Goal: Contribute content: Add original content to the website for others to see

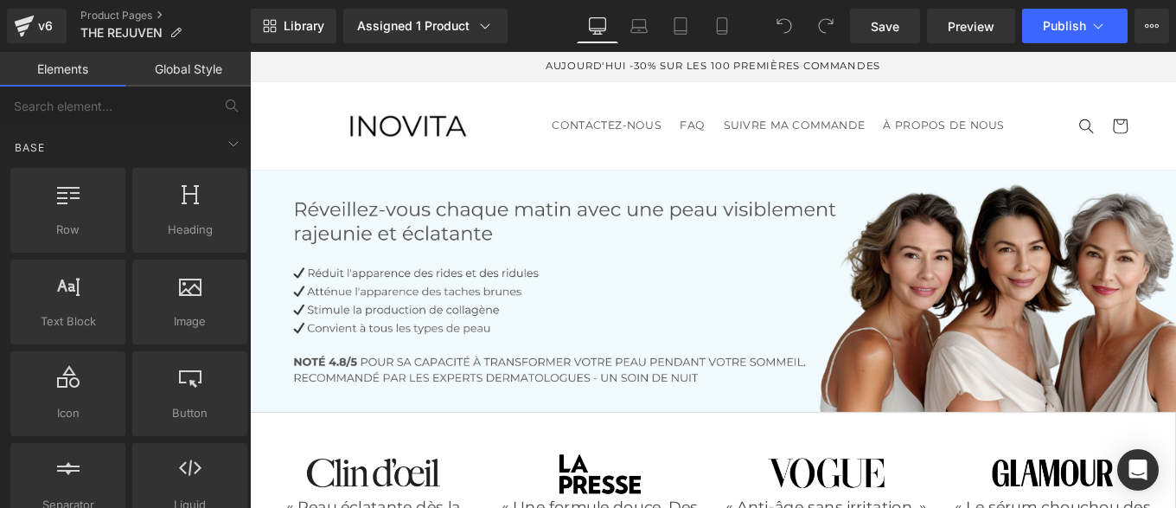
scroll to position [1137, 0]
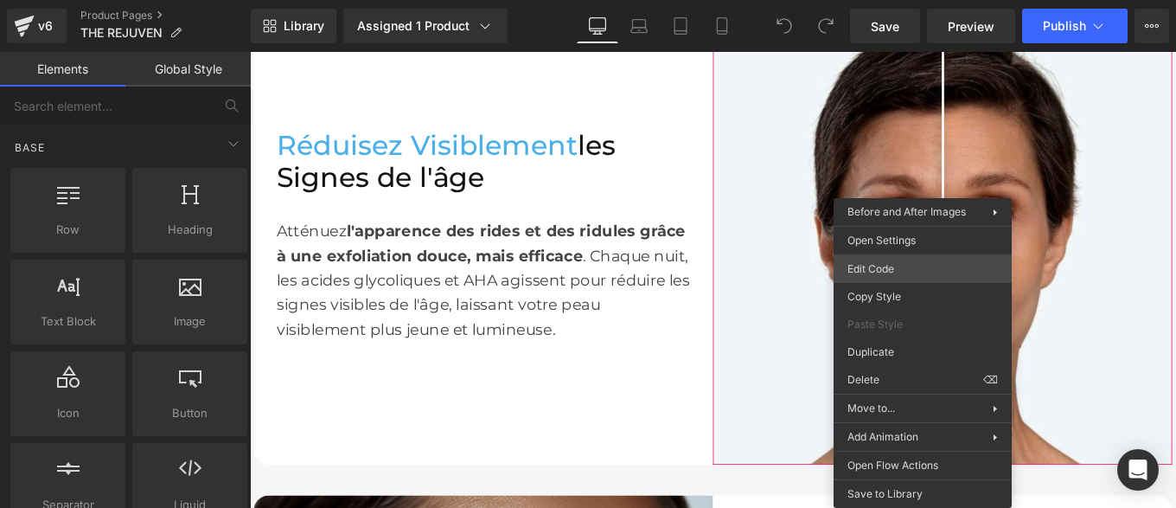
click at [882, 0] on div "You are previewing how the will restyle your page. You can not edit Elements in…" at bounding box center [588, 0] width 1176 height 0
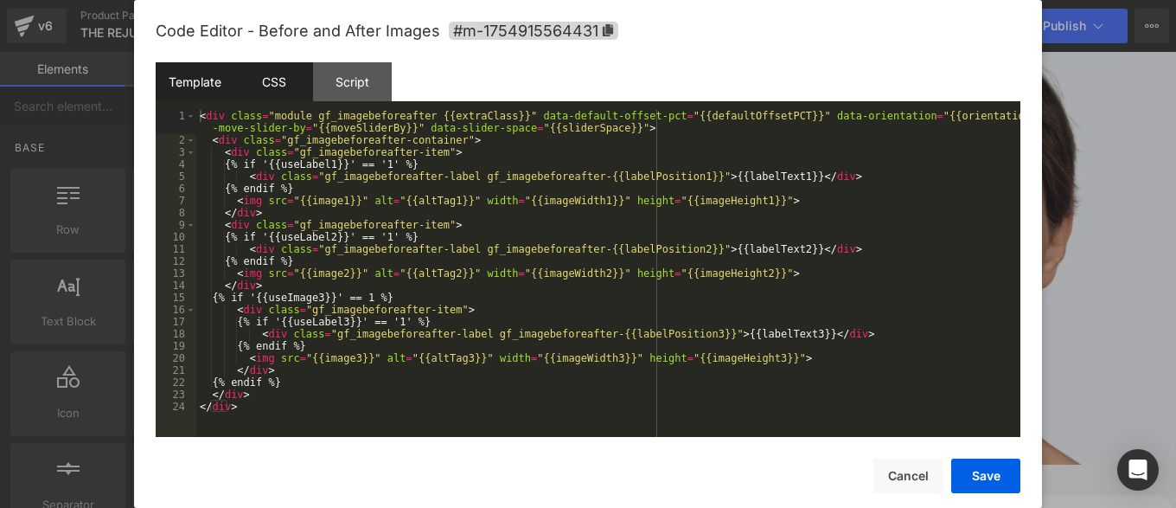
click at [266, 90] on div "CSS" at bounding box center [273, 81] width 79 height 39
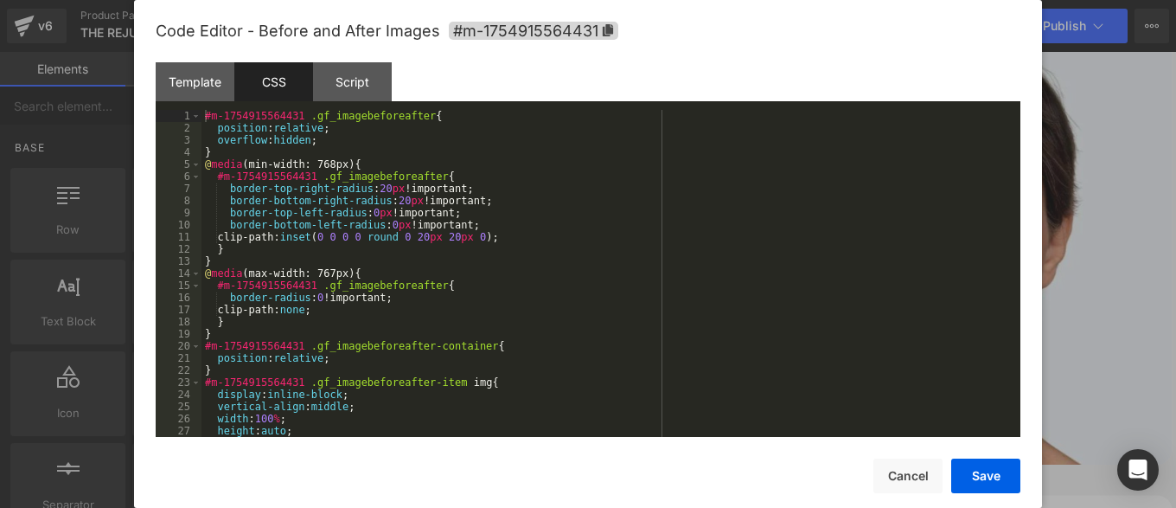
click at [358, 237] on div "#m-1754915564431 .gf_imagebeforeafter { position : relative ; overflow : hidden…" at bounding box center [608, 285] width 812 height 351
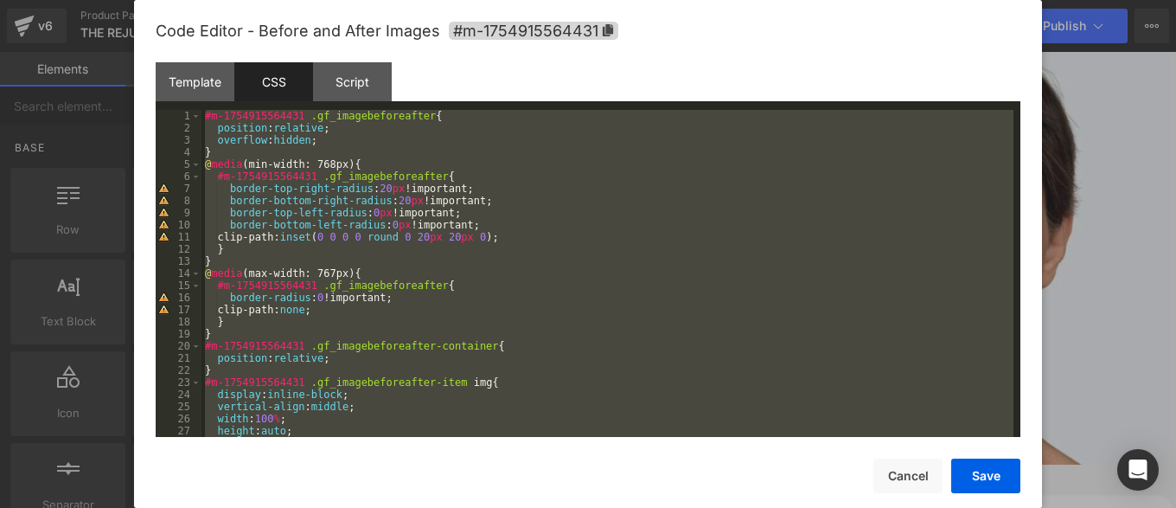
drag, startPoint x: 470, startPoint y: 65, endPoint x: 777, endPoint y: 353, distance: 420.3
click at [470, 65] on div "Template CSS Script Data" at bounding box center [588, 86] width 865 height 48
click at [905, 471] on button "Cancel" at bounding box center [907, 475] width 69 height 35
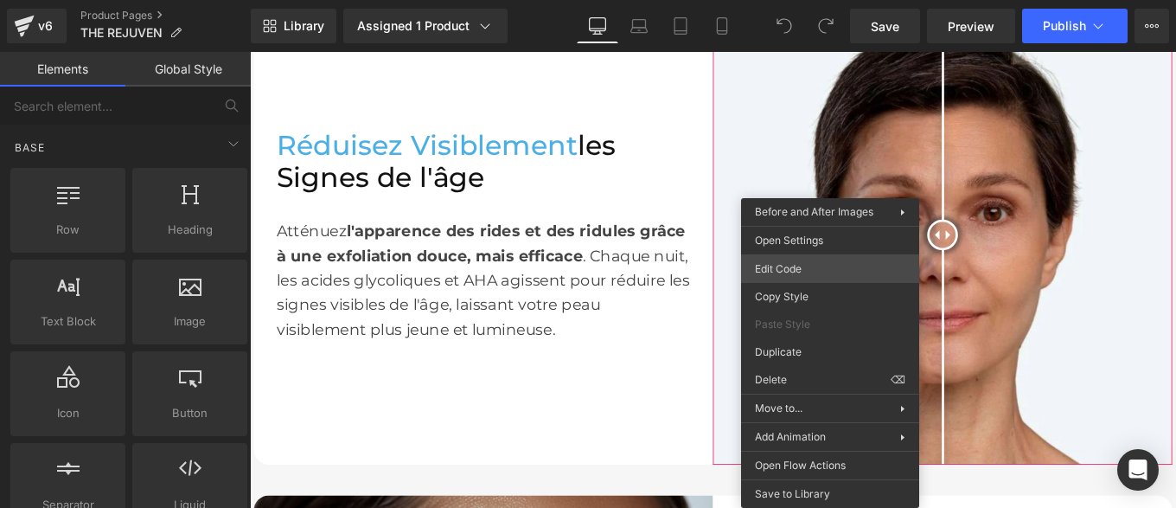
click at [791, 0] on div "You are previewing how the will restyle your page. You can not edit Elements in…" at bounding box center [588, 0] width 1176 height 0
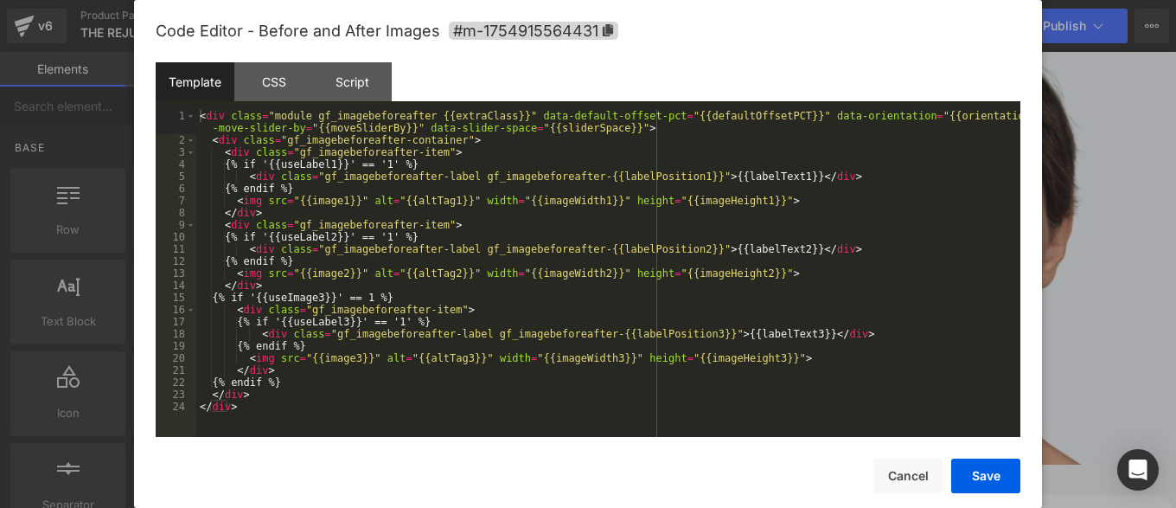
click at [625, 222] on div "< div class = "module gf_imagebeforeafter {{extraClass}}" data-default-offset-p…" at bounding box center [608, 291] width 824 height 363
click at [276, 74] on div "CSS" at bounding box center [273, 81] width 79 height 39
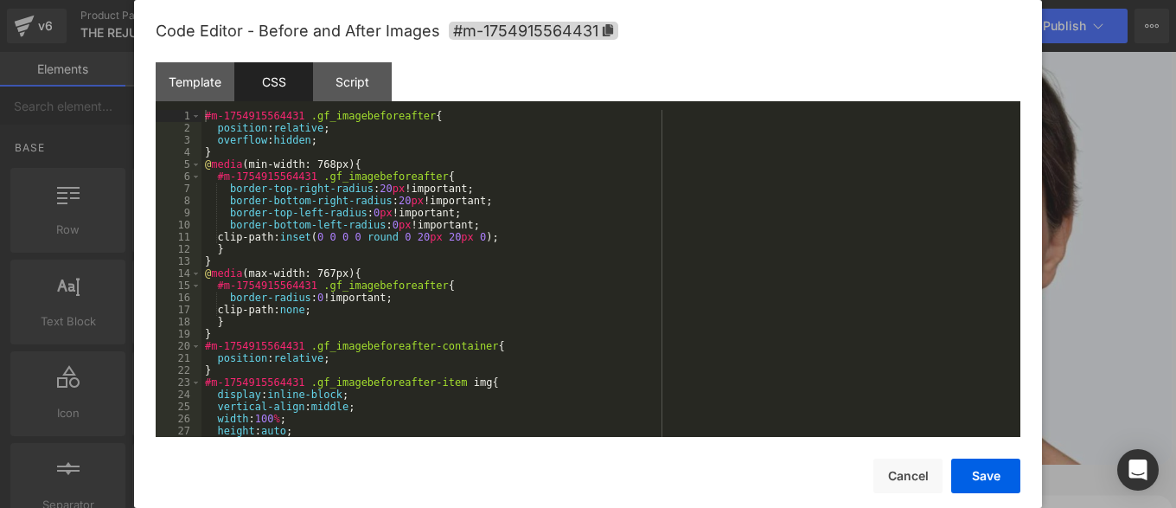
click at [419, 266] on div "#m-1754915564431 .gf_imagebeforeafter { position : relative ; overflow : hidden…" at bounding box center [608, 285] width 812 height 351
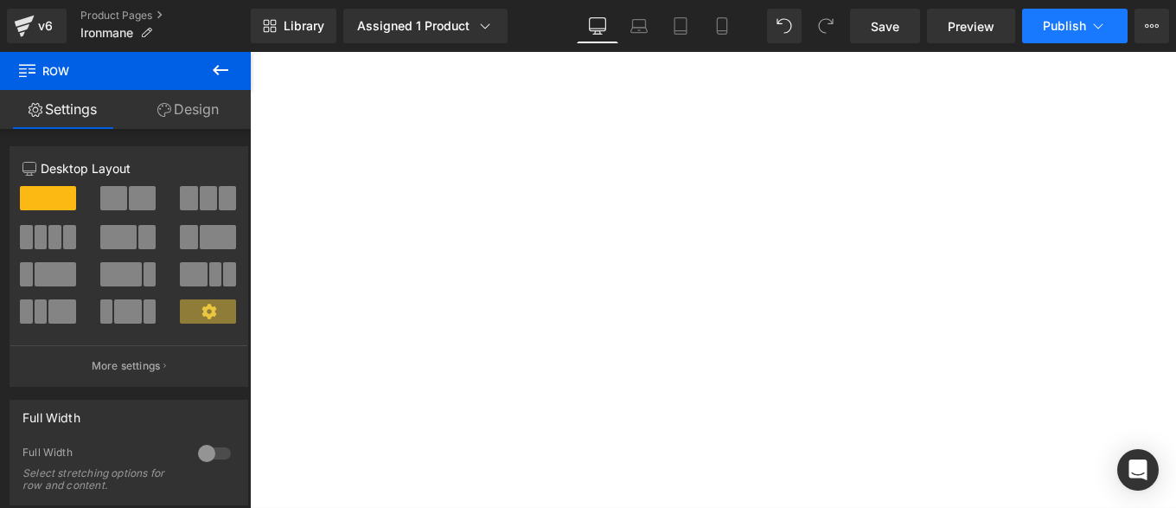
click at [1065, 41] on button "Publish" at bounding box center [1075, 26] width 106 height 35
click at [1059, 29] on span "Publish" at bounding box center [1064, 26] width 43 height 14
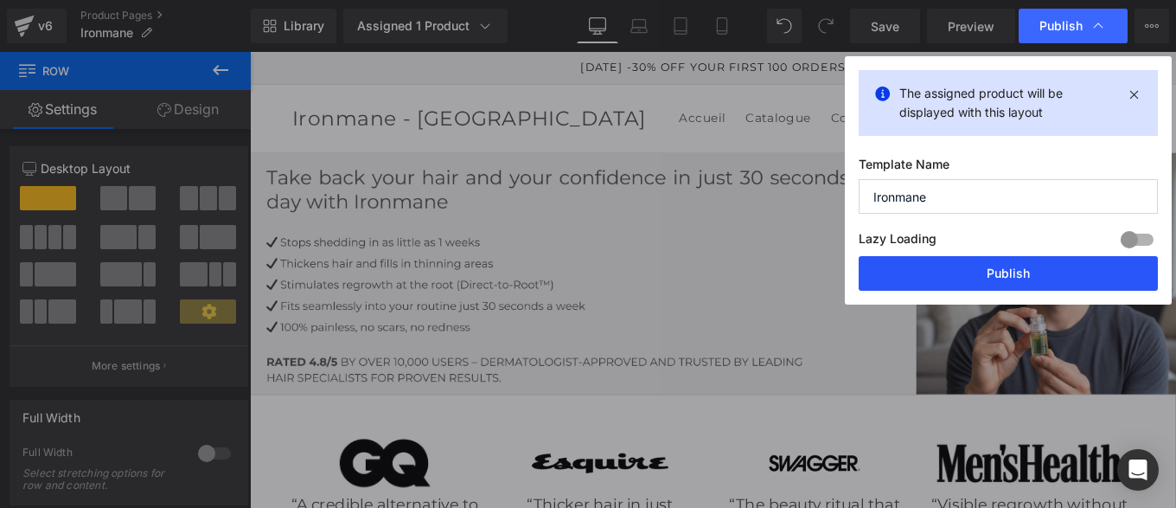
scroll to position [530, 0]
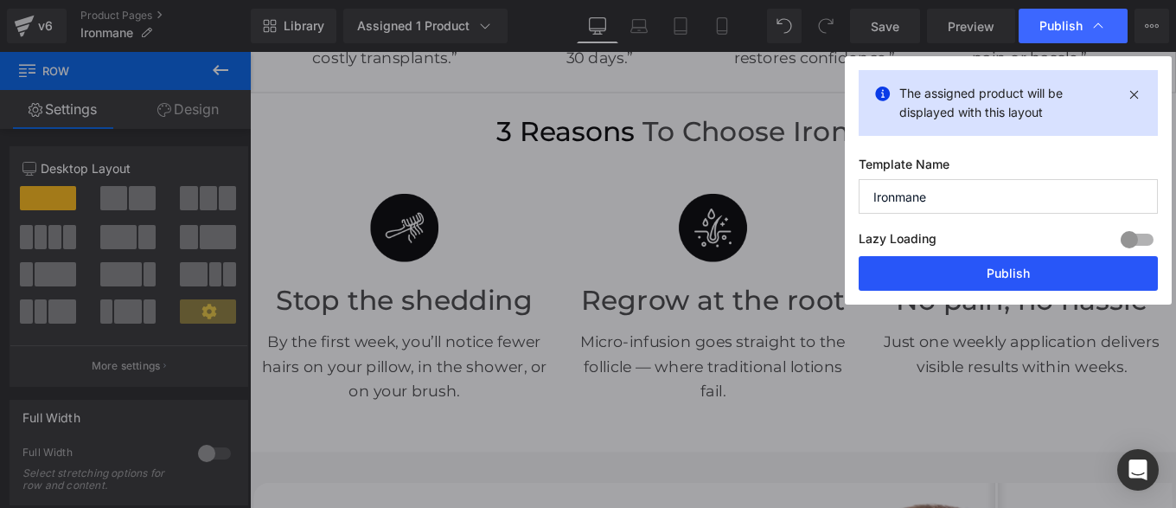
click at [998, 272] on button "Publish" at bounding box center [1008, 273] width 299 height 35
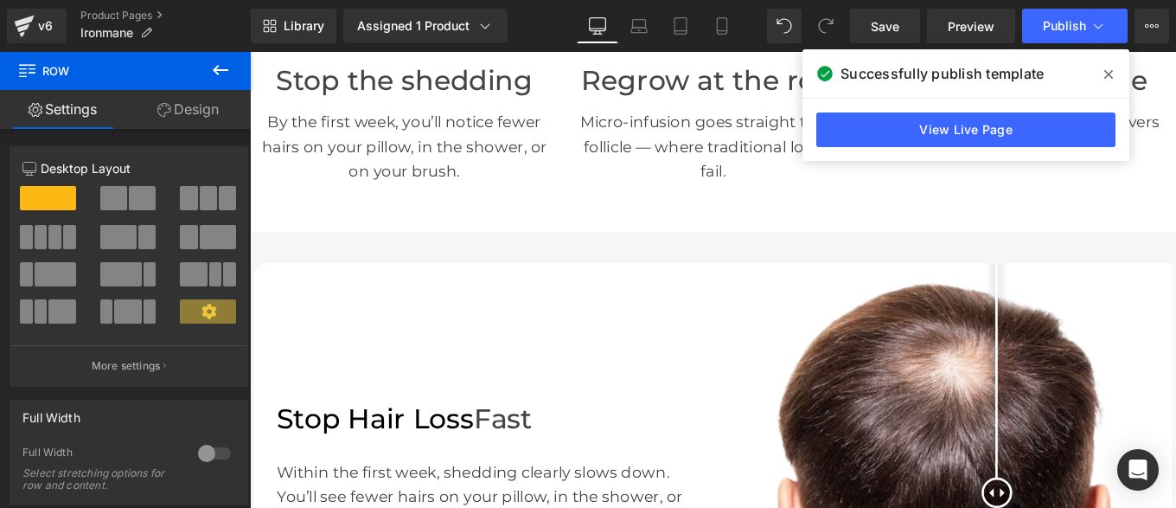
scroll to position [1048, 0]
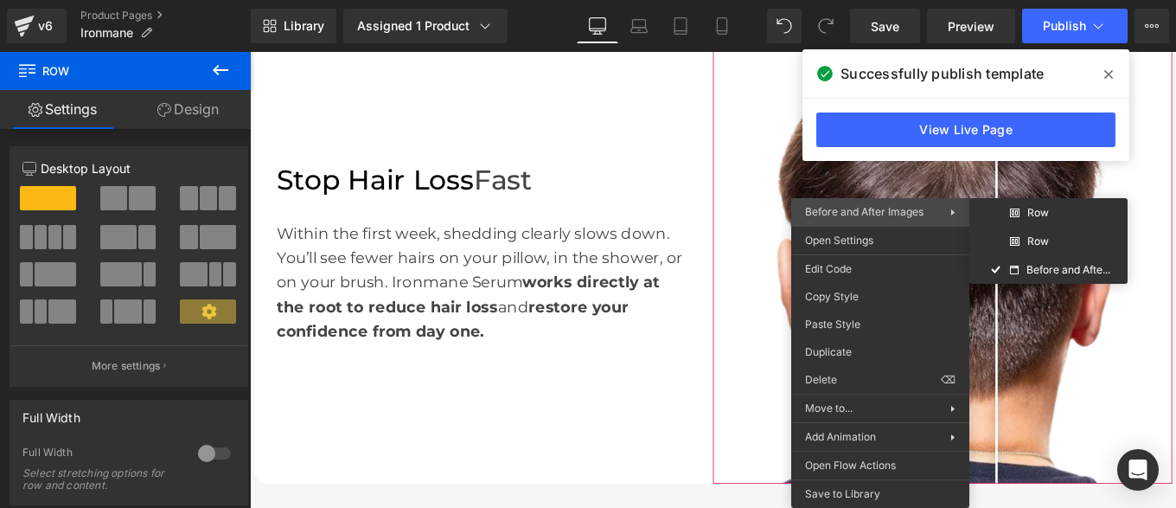
click at [1110, 74] on icon at bounding box center [1108, 74] width 9 height 9
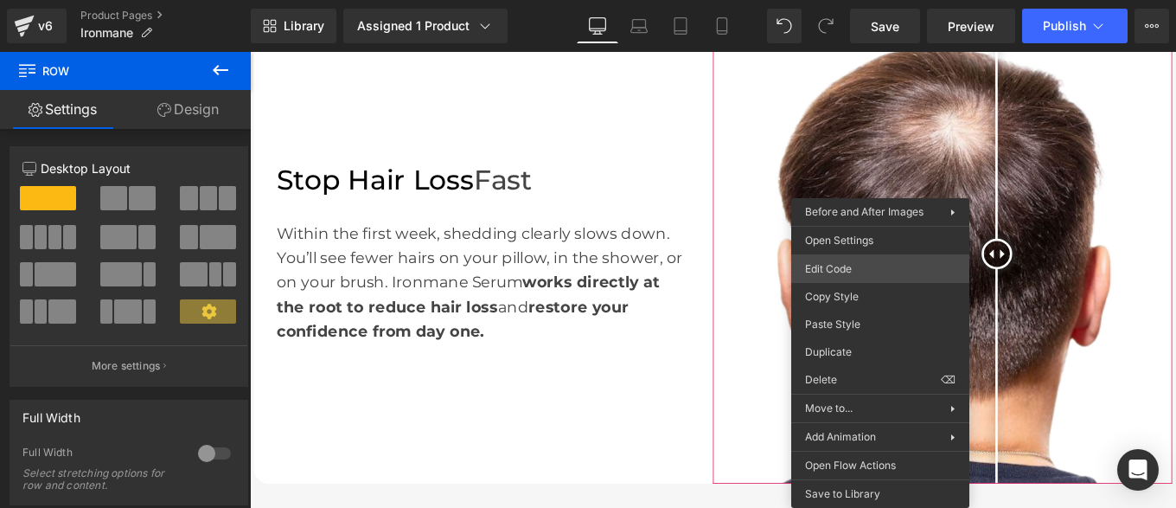
click at [870, 0] on div "You are previewing how the will restyle your page. You can not edit Elements in…" at bounding box center [588, 0] width 1176 height 0
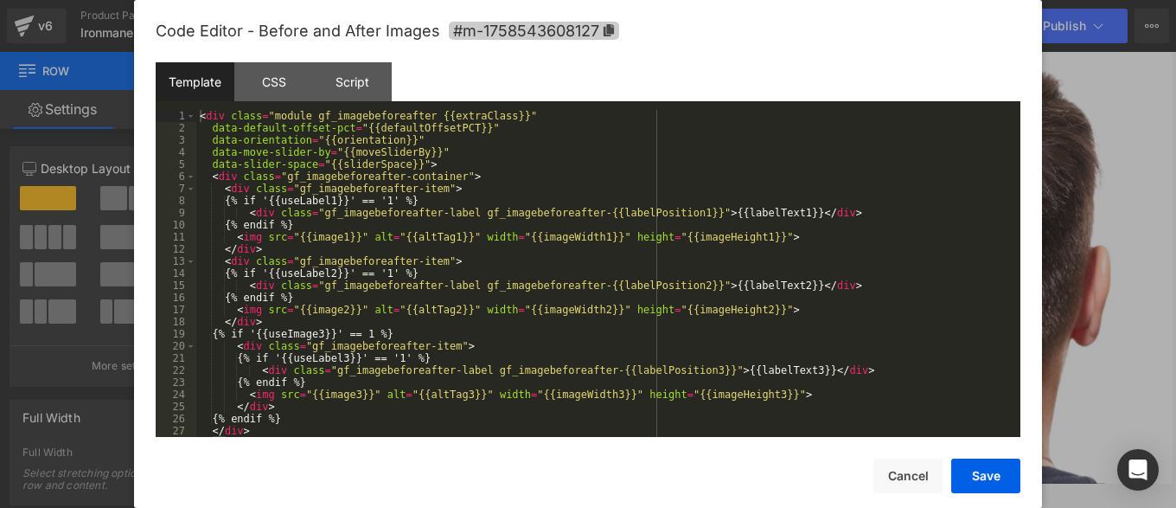
click at [609, 35] on icon at bounding box center [609, 30] width 12 height 12
type textarea "#m-1758543608127"
click at [394, 237] on div "< div class = "module gf_imagebeforeafter {{extraClass}}" data-default-offset-p…" at bounding box center [604, 285] width 817 height 351
click at [270, 79] on div "CSS" at bounding box center [273, 81] width 79 height 39
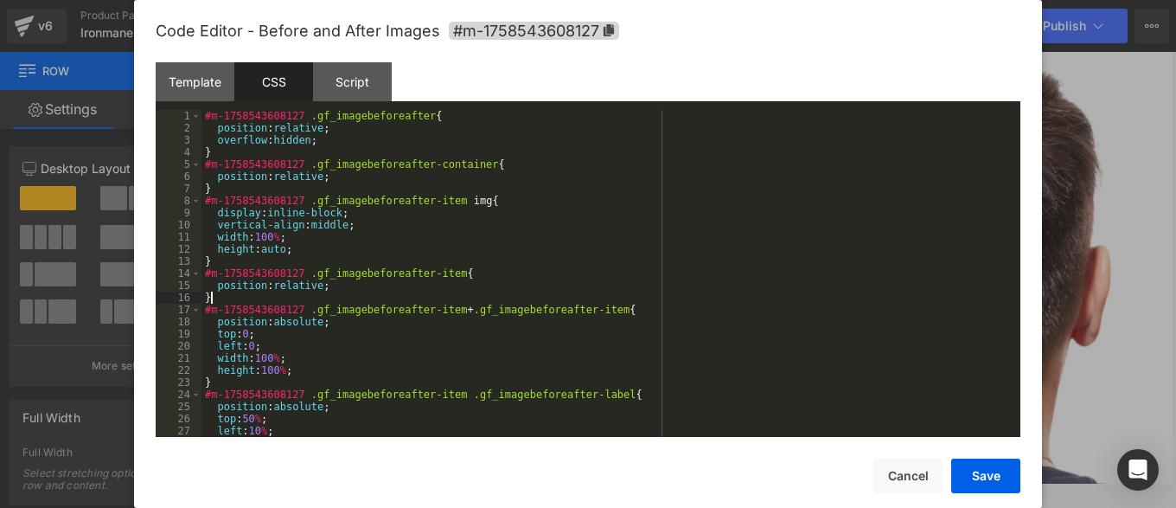
click at [390, 294] on div "#m-1758543608127 .gf_imagebeforeafter { position : relative ; overflow : hidden…" at bounding box center [608, 285] width 812 height 351
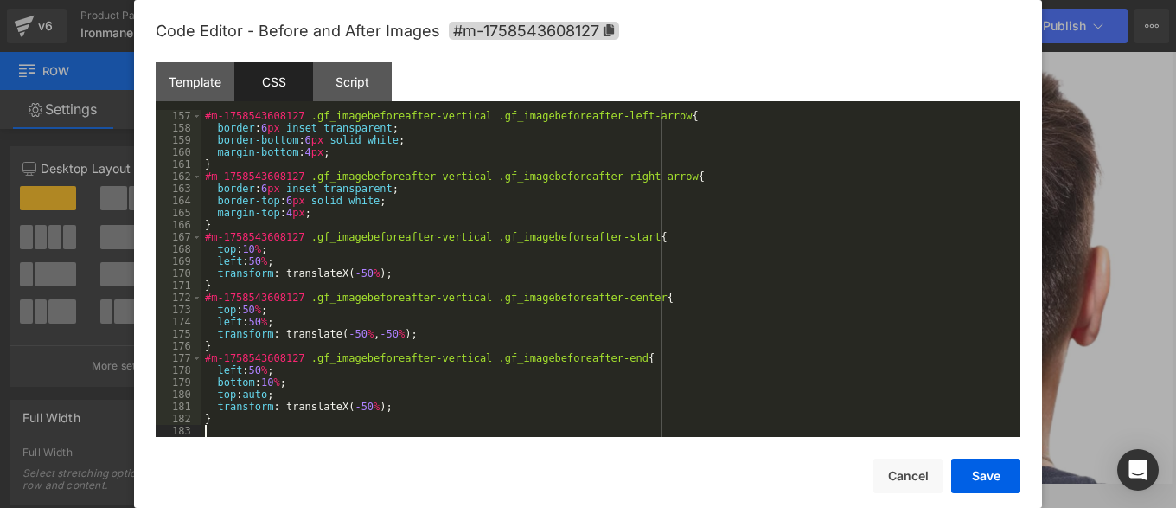
scroll to position [1889, 0]
click at [981, 481] on button "Save" at bounding box center [985, 475] width 69 height 35
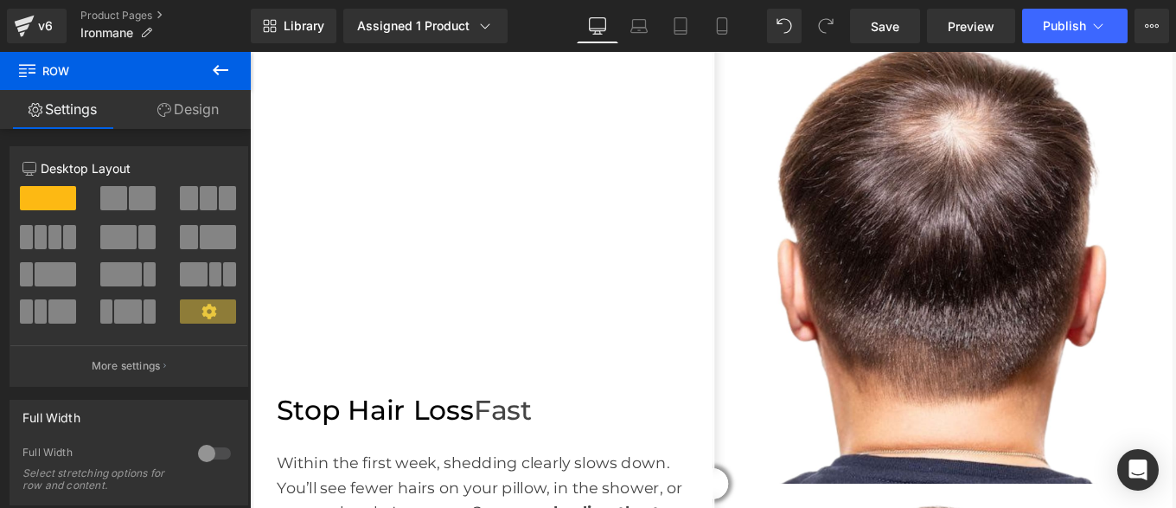
click at [982, 477] on button "Save" at bounding box center [985, 467] width 69 height 35
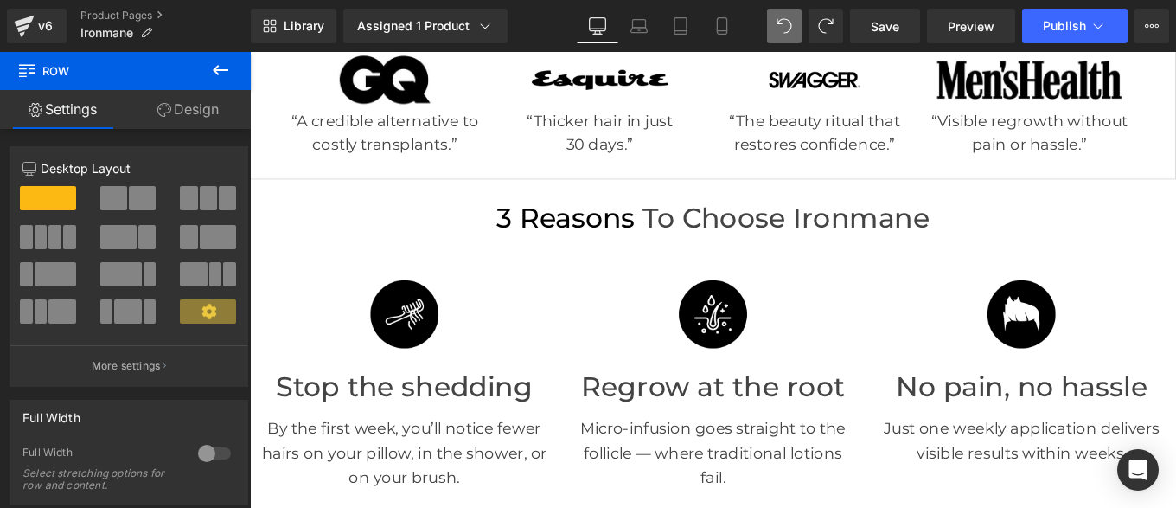
scroll to position [0, 0]
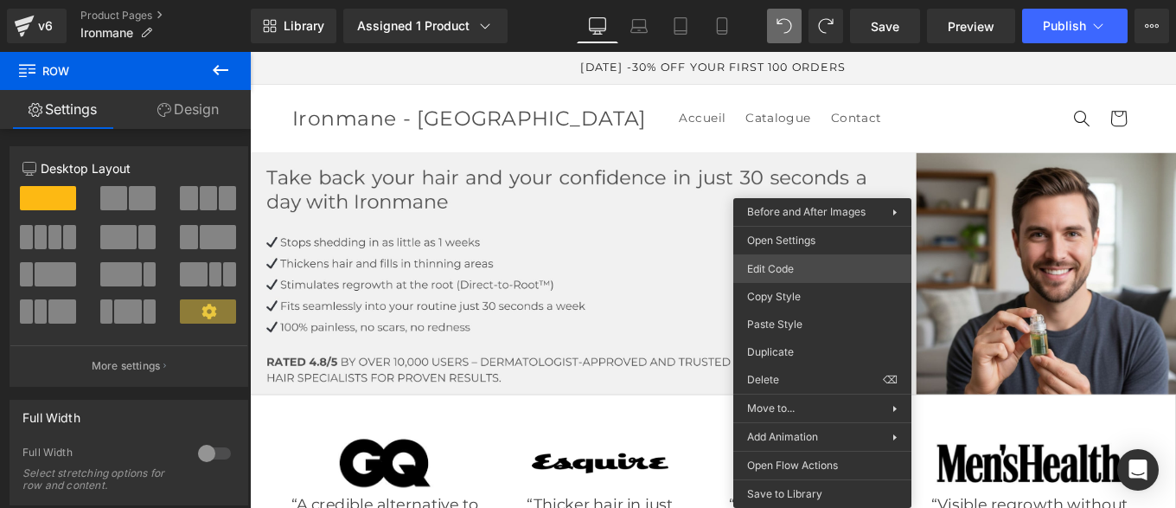
click at [790, 0] on div "You are previewing how the will restyle your page. You can not edit Elements in…" at bounding box center [588, 0] width 1176 height 0
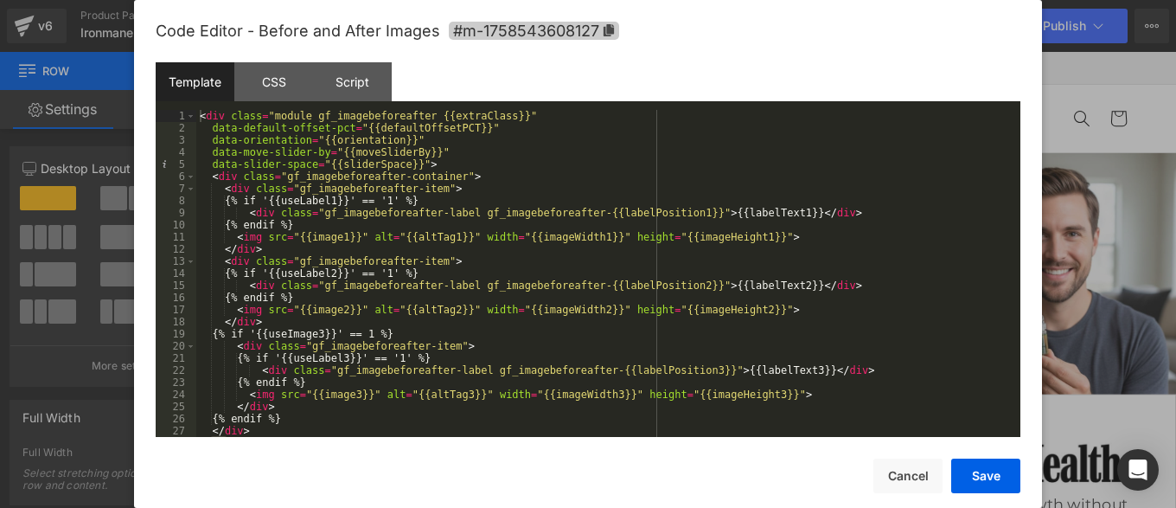
click at [601, 39] on span "#m-1758543608127" at bounding box center [534, 31] width 170 height 18
click at [265, 88] on div "CSS" at bounding box center [273, 81] width 79 height 39
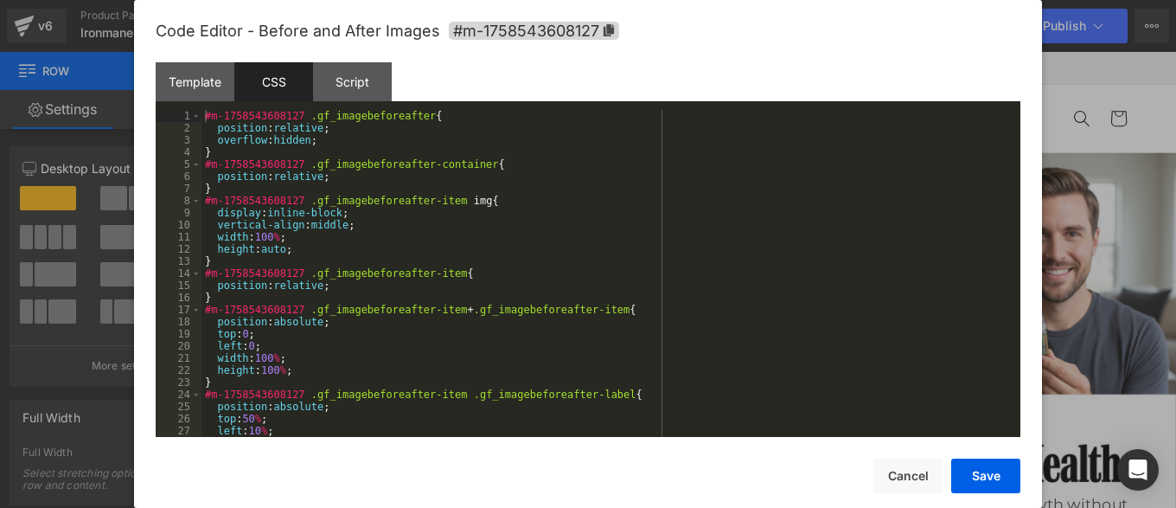
click at [497, 305] on div "#m-1758543608127 .gf_imagebeforeafter { position : relative ; overflow : hidden…" at bounding box center [608, 285] width 812 height 351
click at [390, 278] on div "#m-1758543608127 .gf_imagebeforeafter { position : relative ; overflow : hidden…" at bounding box center [608, 285] width 812 height 351
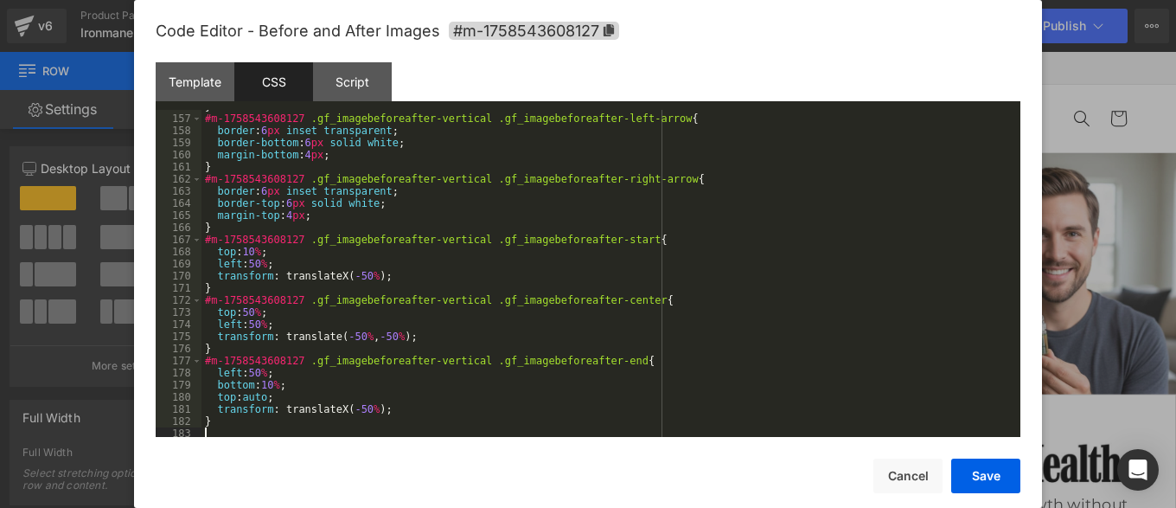
scroll to position [1886, 0]
click at [968, 483] on button "Save" at bounding box center [985, 475] width 69 height 35
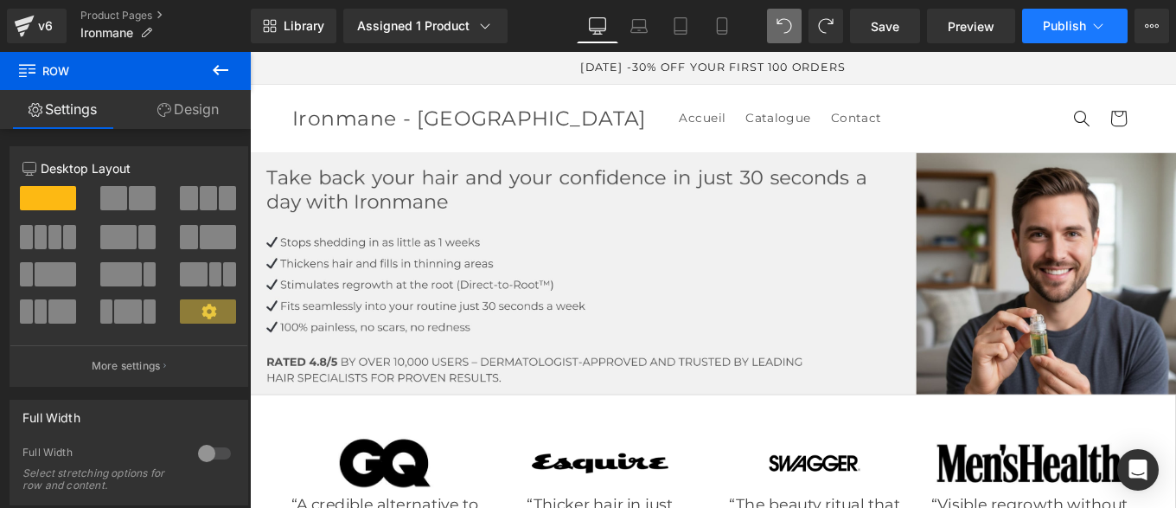
click at [1053, 39] on button "Publish" at bounding box center [1075, 26] width 106 height 35
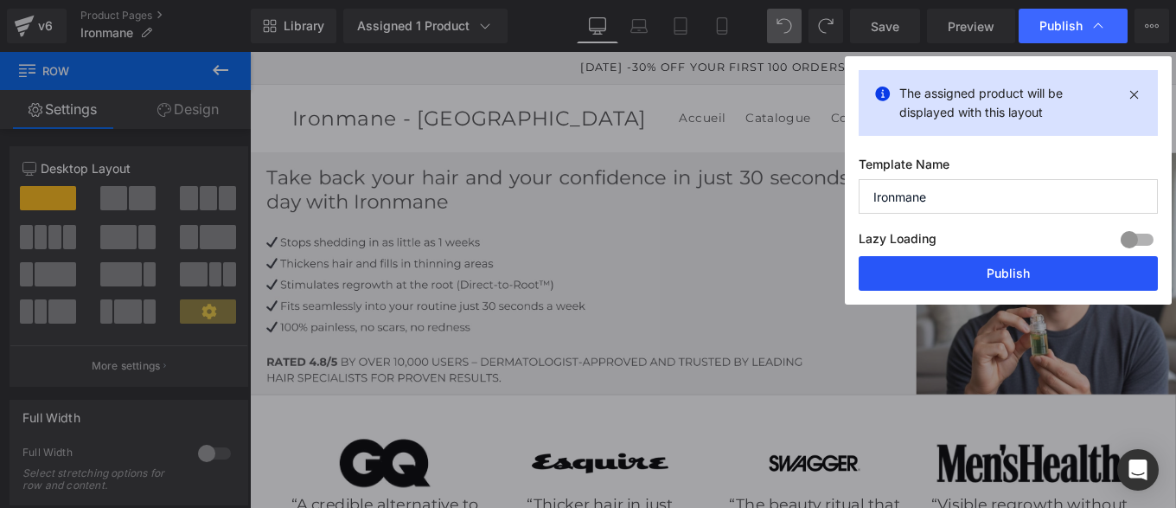
click at [971, 277] on button "Publish" at bounding box center [1008, 273] width 299 height 35
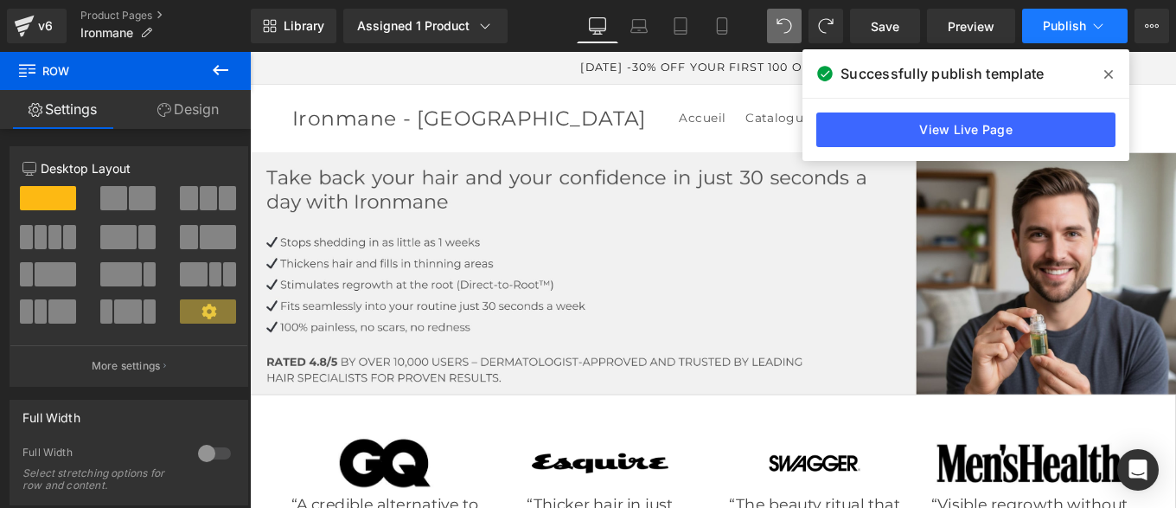
click at [1053, 35] on button "Publish" at bounding box center [1075, 26] width 106 height 35
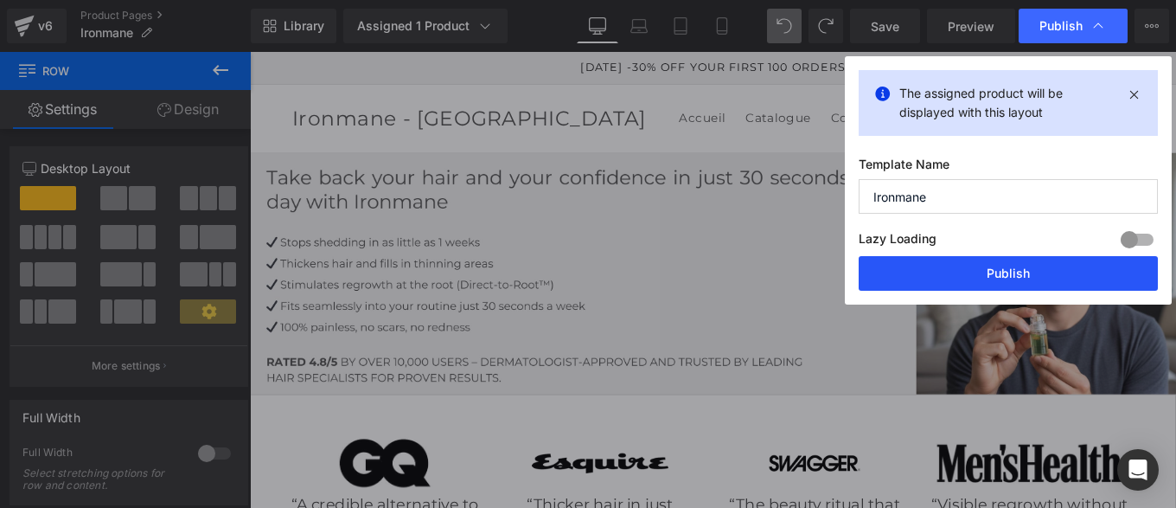
click at [963, 280] on button "Publish" at bounding box center [1008, 273] width 299 height 35
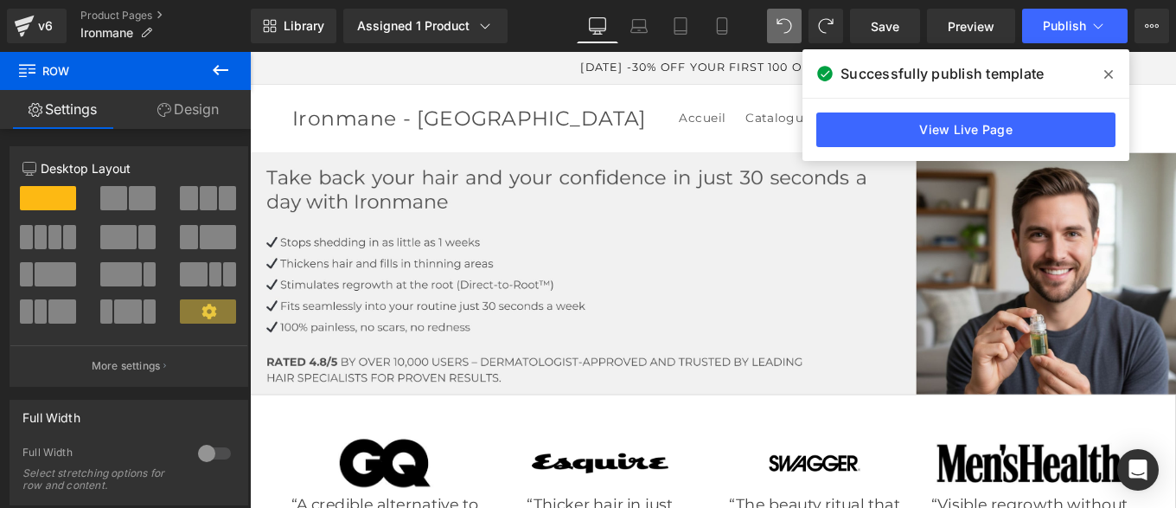
click at [961, 36] on link "Preview" at bounding box center [971, 26] width 88 height 35
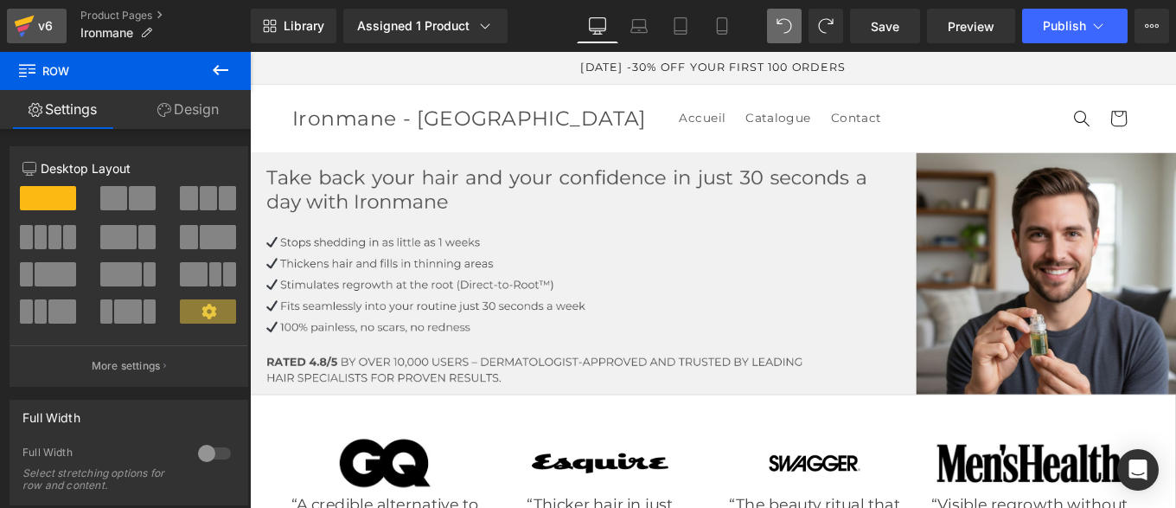
click at [29, 23] on icon at bounding box center [24, 25] width 21 height 43
click at [884, 32] on span "Save" at bounding box center [885, 26] width 29 height 18
